Goal: Task Accomplishment & Management: Manage account settings

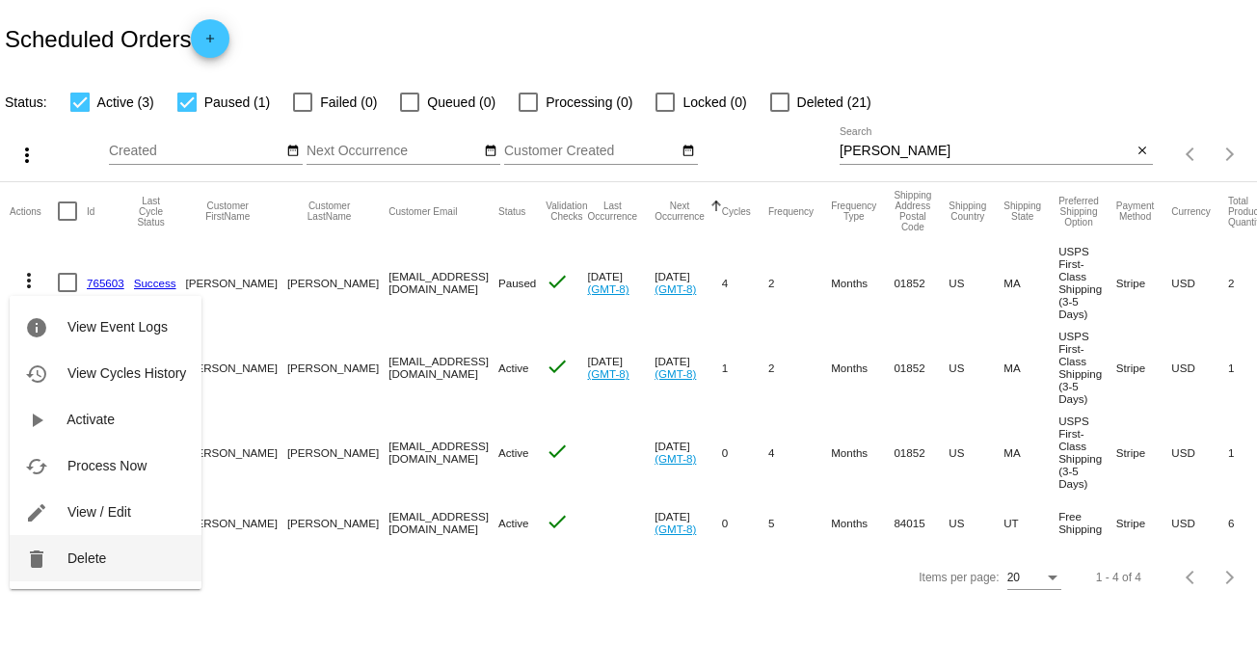
click at [81, 568] on button "delete Delete" at bounding box center [106, 558] width 192 height 46
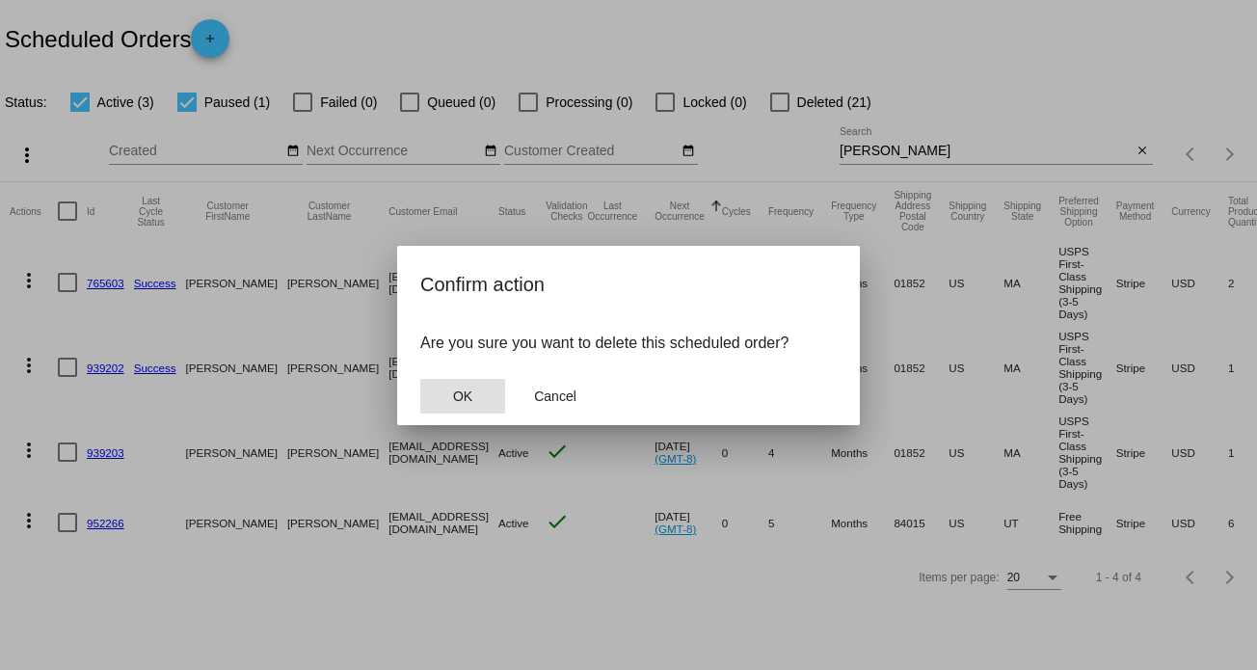
click at [451, 404] on button "OK" at bounding box center [462, 396] width 85 height 35
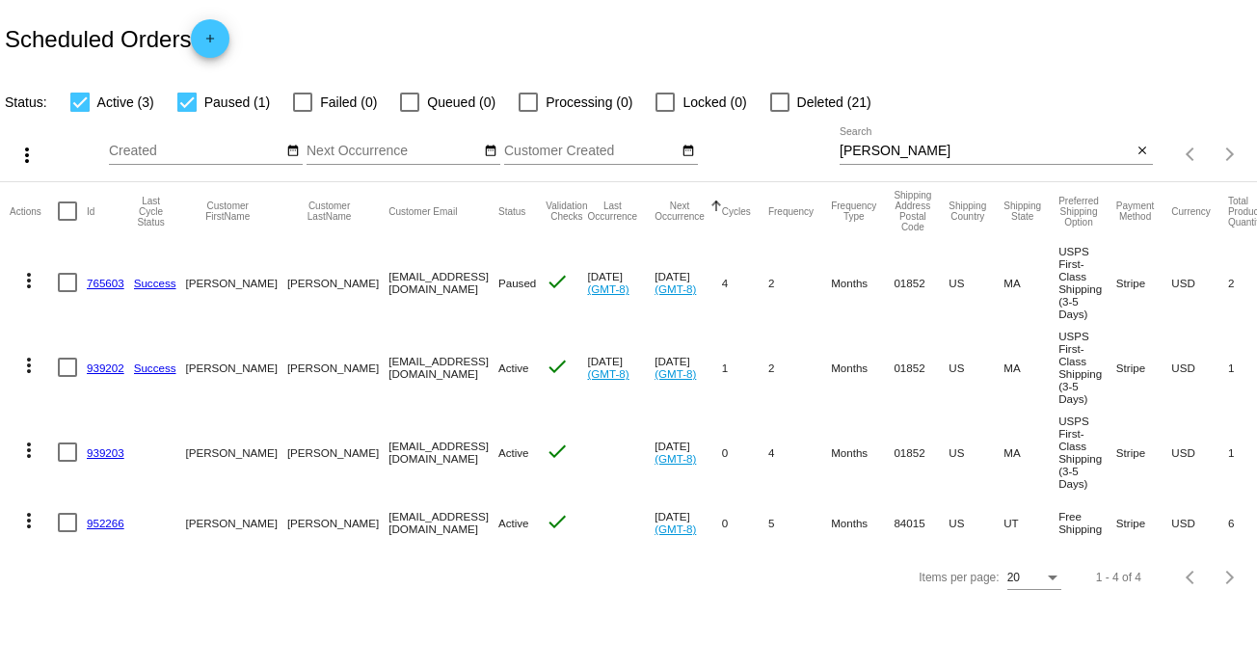
drag, startPoint x: 441, startPoint y: 450, endPoint x: 304, endPoint y: 452, distance: 136.9
click at [304, 452] on mat-row "more_vert 939203 Stacey Nelson staceylnelson@gmail.com Active check Aug 21 2025…" at bounding box center [700, 452] width 1380 height 85
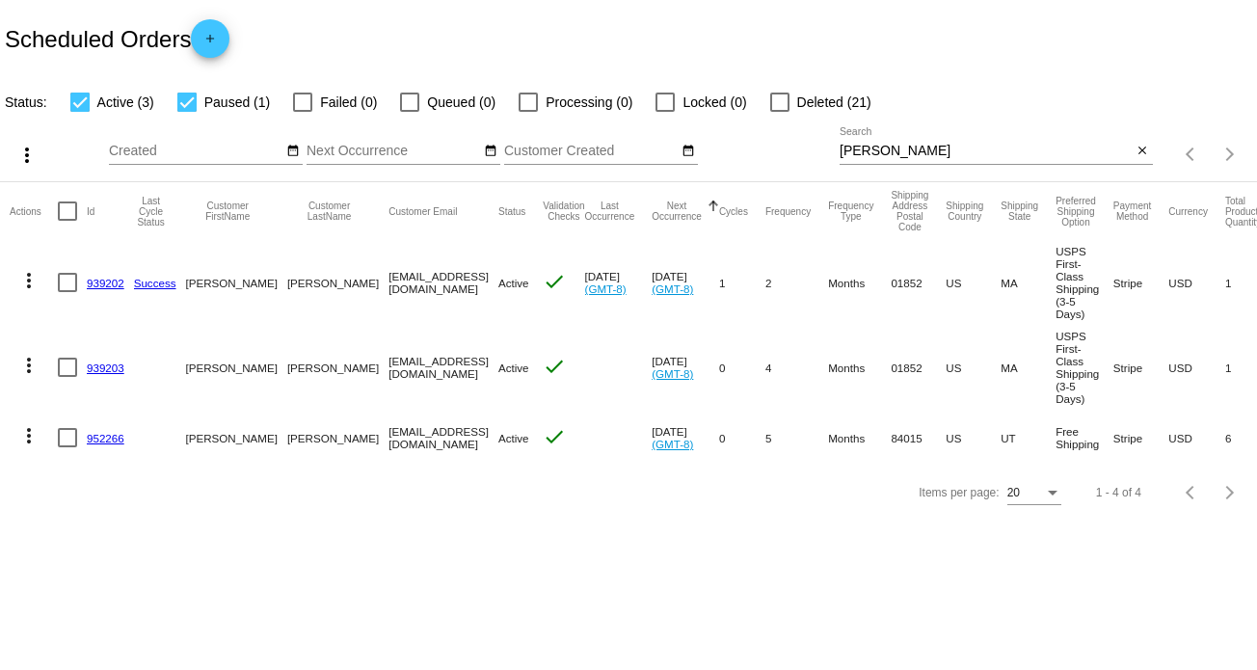
copy mat-row "[EMAIL_ADDRESS][DOMAIN_NAME]"
click at [863, 147] on input "[PERSON_NAME]" at bounding box center [986, 151] width 293 height 15
paste input "[EMAIL_ADDRESS][DOMAIN_NAME]"
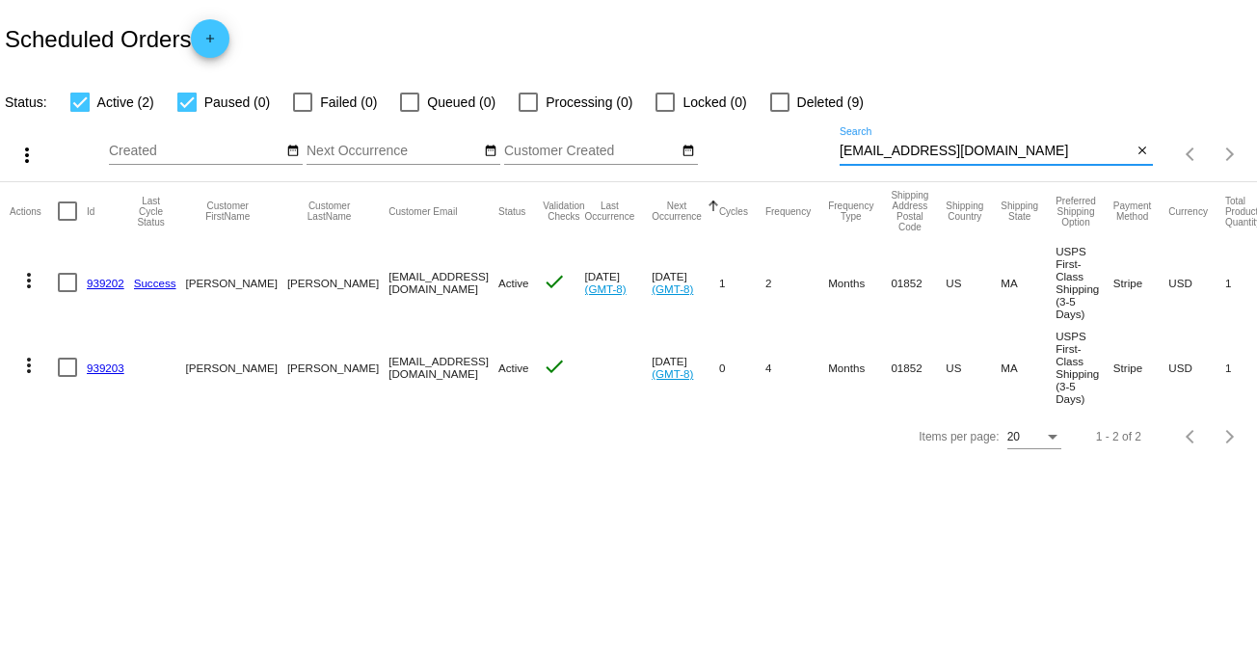
type input "[EMAIL_ADDRESS][DOMAIN_NAME]"
click at [26, 360] on mat-icon "more_vert" at bounding box center [28, 365] width 23 height 23
click at [31, 285] on mat-icon "more_vert" at bounding box center [28, 280] width 23 height 23
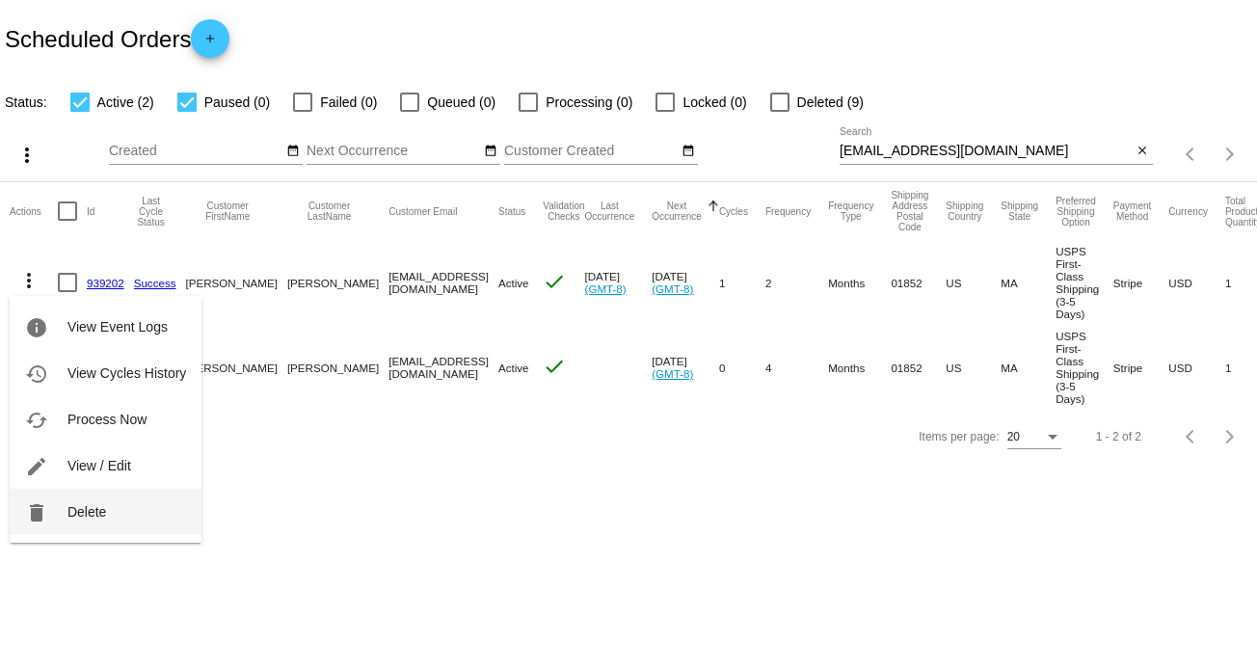
click at [102, 509] on span "Delete" at bounding box center [86, 511] width 39 height 15
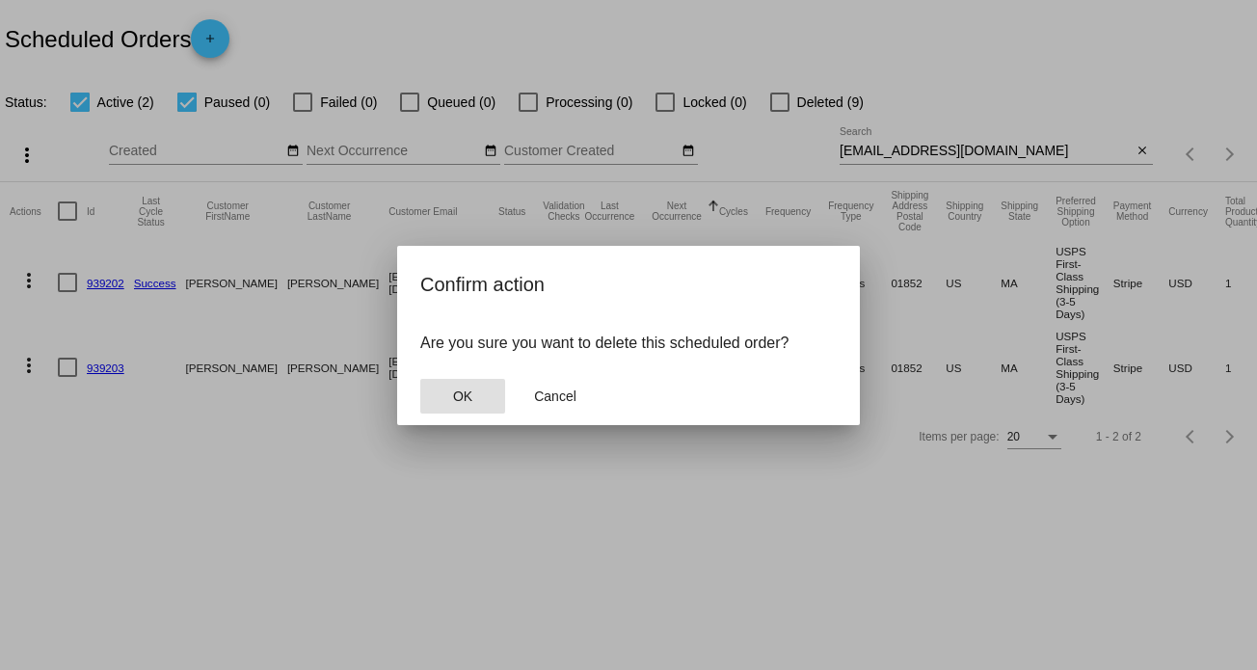
click at [463, 402] on span "OK" at bounding box center [462, 396] width 19 height 15
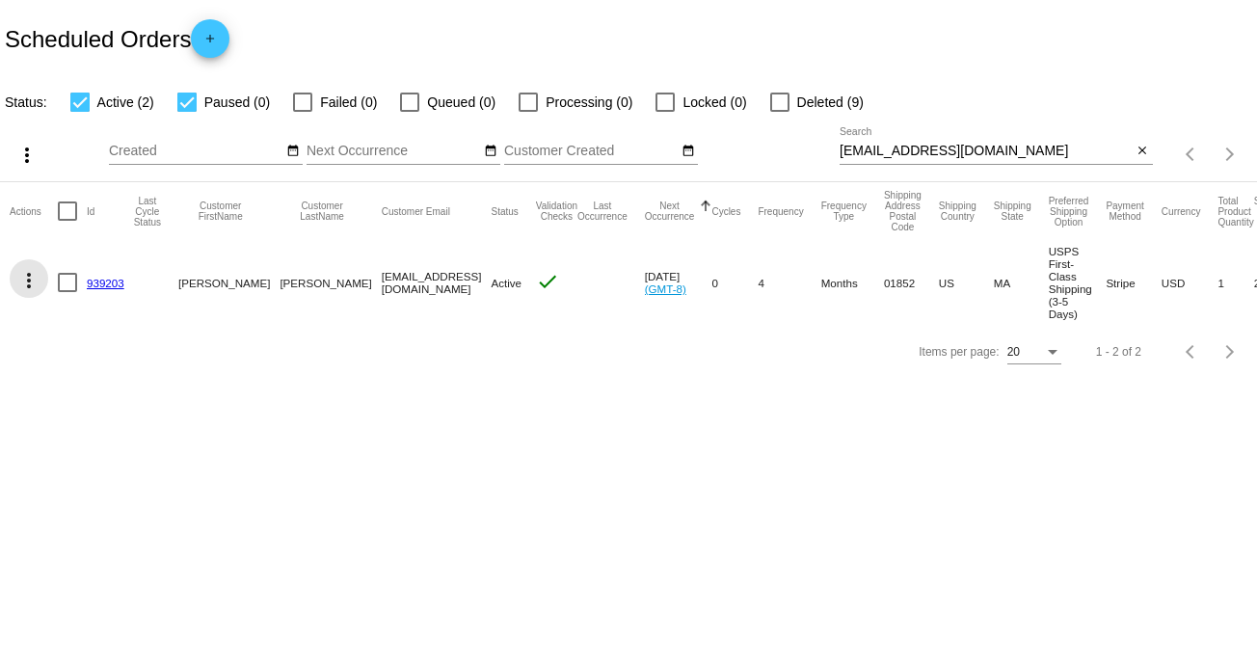
click at [23, 281] on mat-icon "more_vert" at bounding box center [28, 280] width 23 height 23
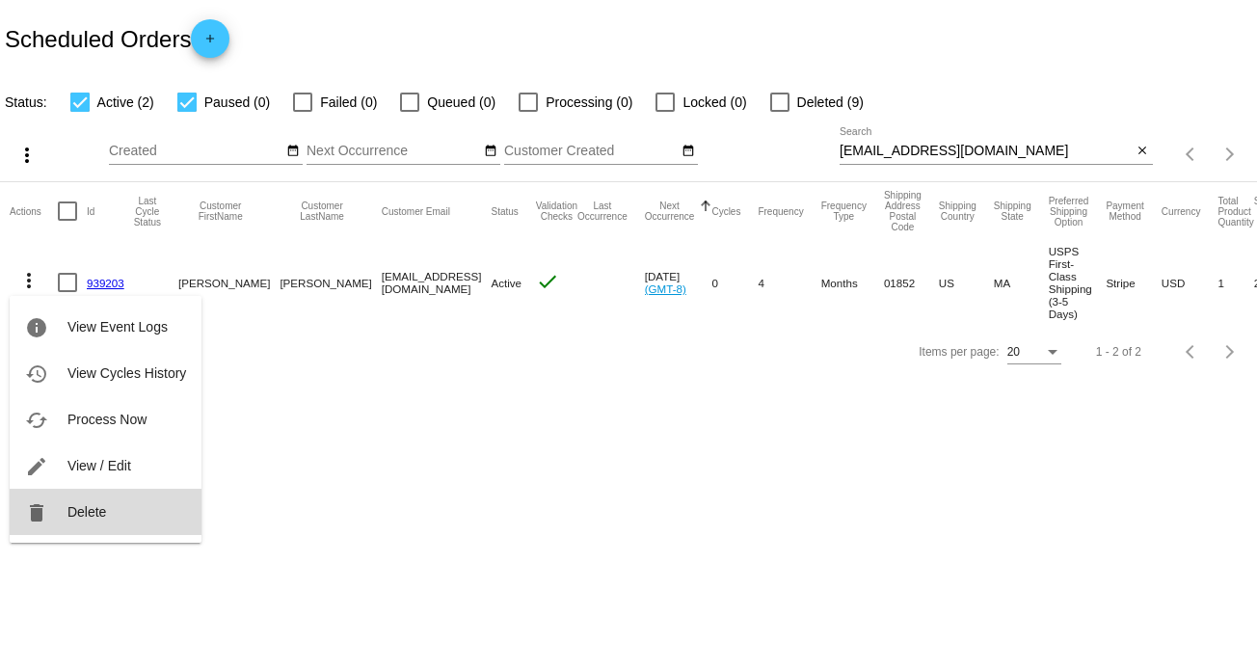
click at [81, 506] on span "Delete" at bounding box center [86, 511] width 39 height 15
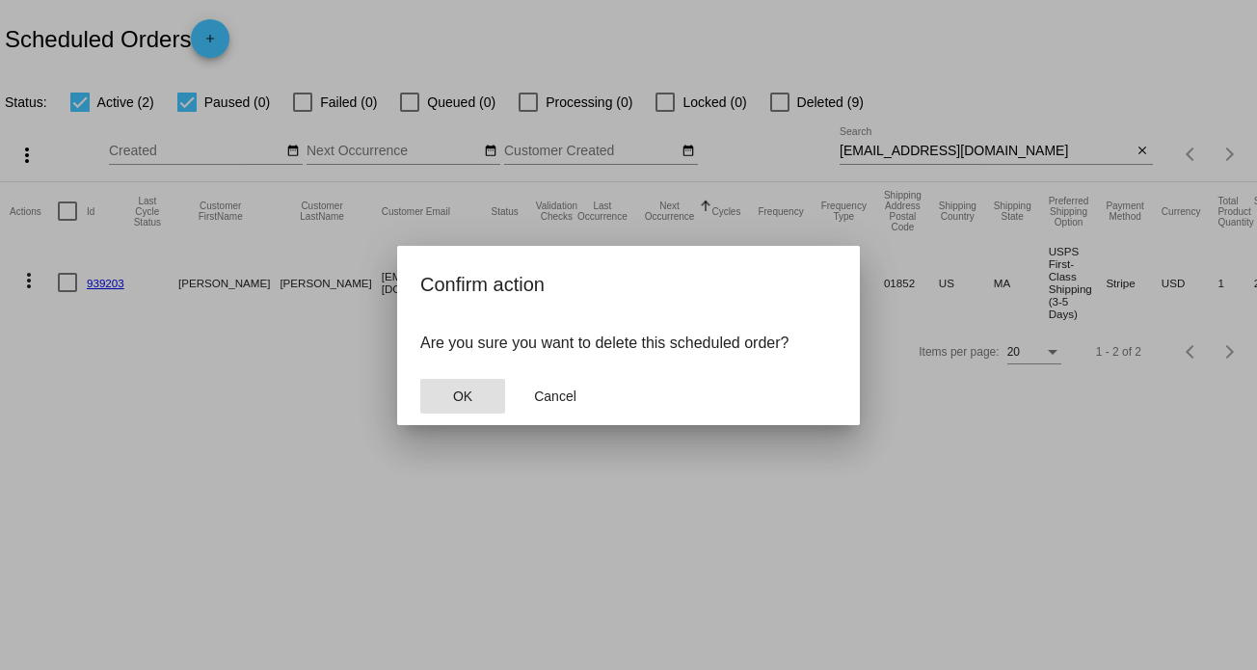
click at [451, 396] on button "OK" at bounding box center [462, 396] width 85 height 35
